Goal: Find specific page/section: Find specific page/section

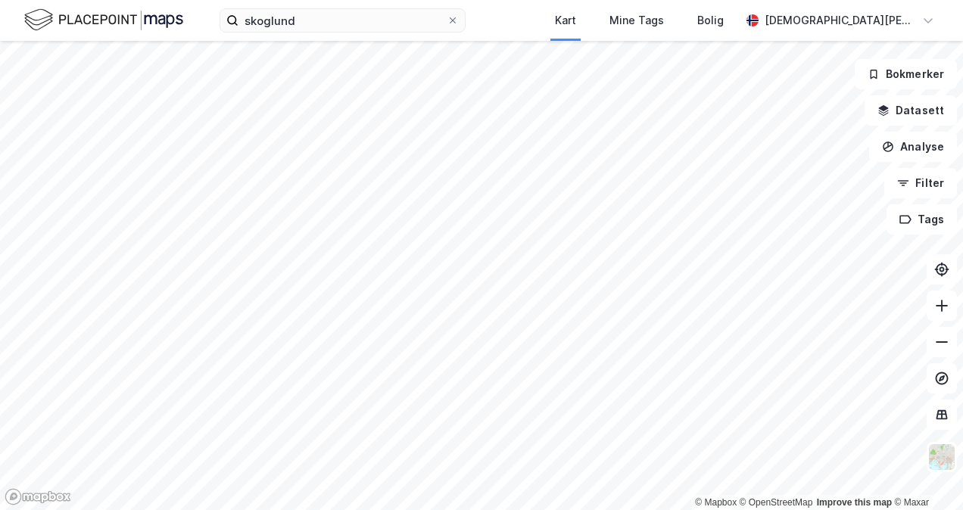
click at [466, 29] on label "skoglund" at bounding box center [343, 20] width 246 height 24
click at [447, 29] on input "skoglund" at bounding box center [342, 20] width 208 height 23
click at [664, 20] on div "Mine Tags" at bounding box center [636, 20] width 55 height 18
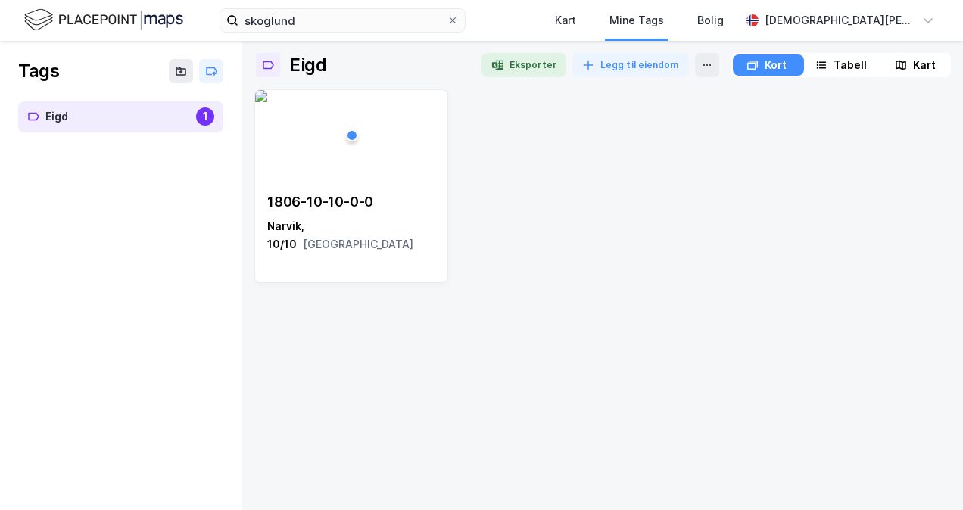
click at [88, 20] on img at bounding box center [103, 20] width 159 height 26
